Goal: Download file/media

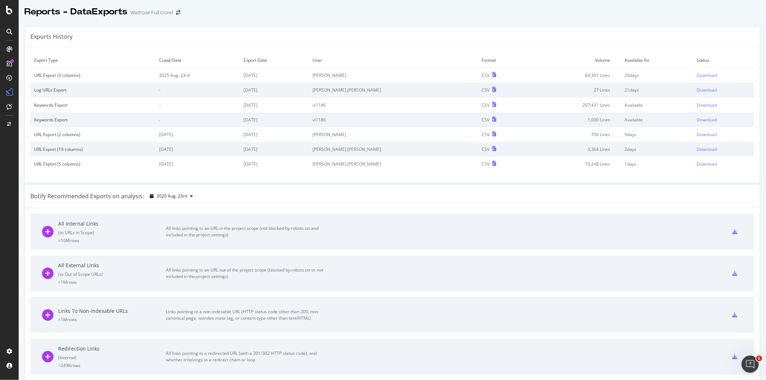
click at [693, 71] on td "Download" at bounding box center [723, 75] width 61 height 15
click at [696, 75] on div "Download" at bounding box center [706, 75] width 20 height 6
click at [51, 121] on div "EngagementAnalytics" at bounding box center [51, 119] width 49 height 7
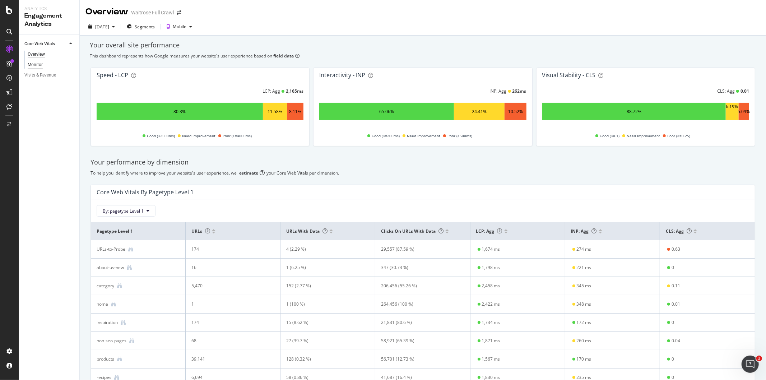
click at [38, 63] on div "Monitor" at bounding box center [35, 65] width 15 height 8
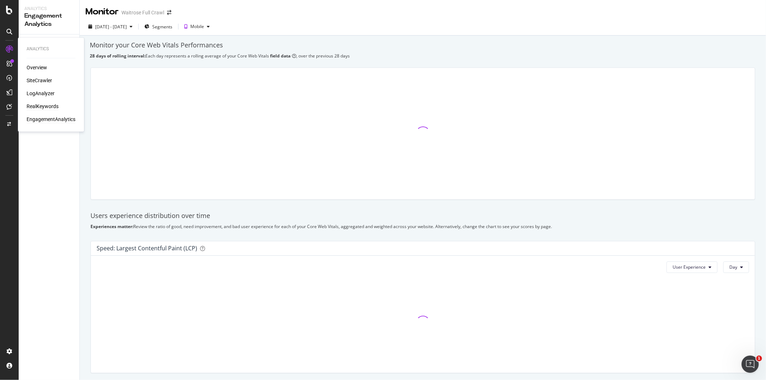
click at [39, 106] on div "RealKeywords" at bounding box center [43, 106] width 32 height 7
